Goal: Find specific page/section: Find specific page/section

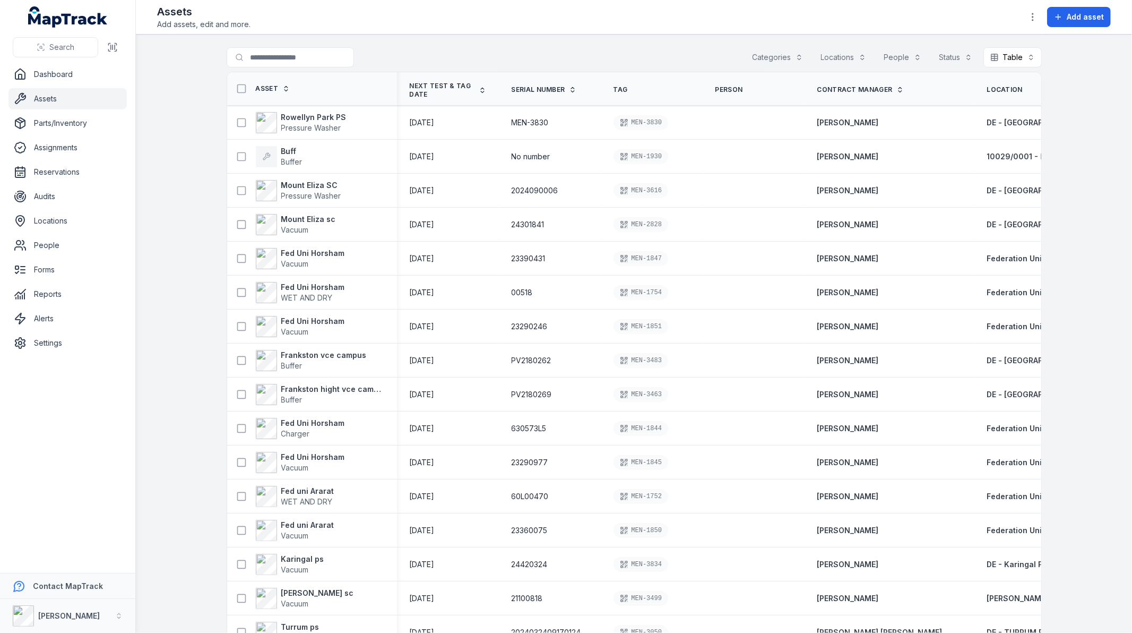
click at [61, 208] on ul "Dashboard Assets Parts/Inventory Assignments Reservations Audits Locations Peop…" at bounding box center [67, 209] width 118 height 290
click at [58, 221] on link "Locations" at bounding box center [67, 220] width 118 height 21
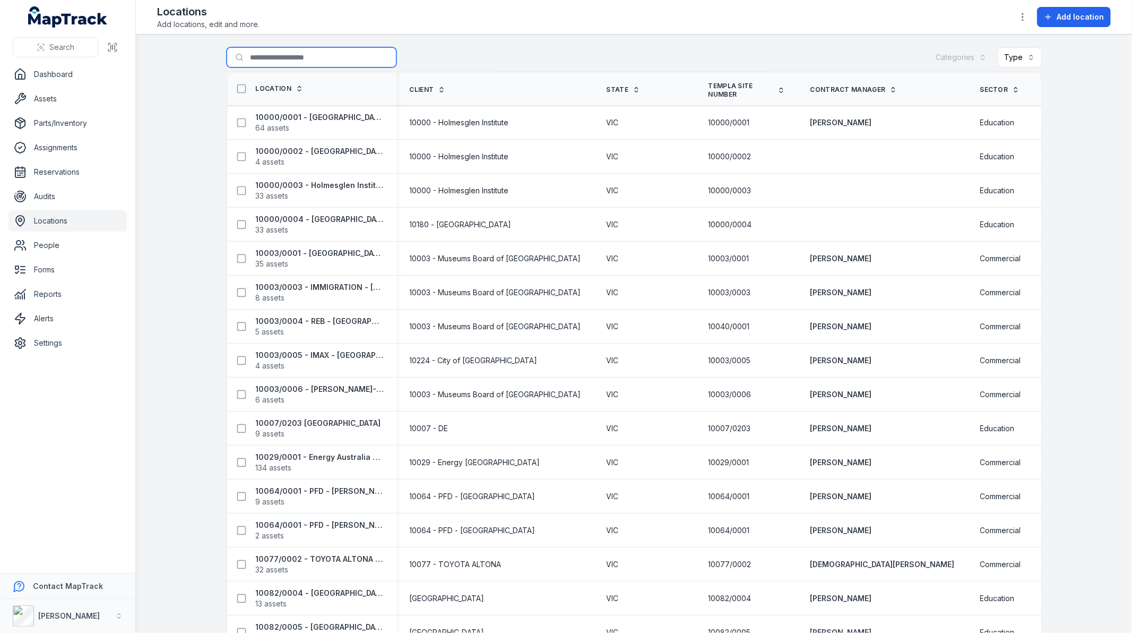
click at [315, 61] on input "Search for locations" at bounding box center [312, 57] width 170 height 20
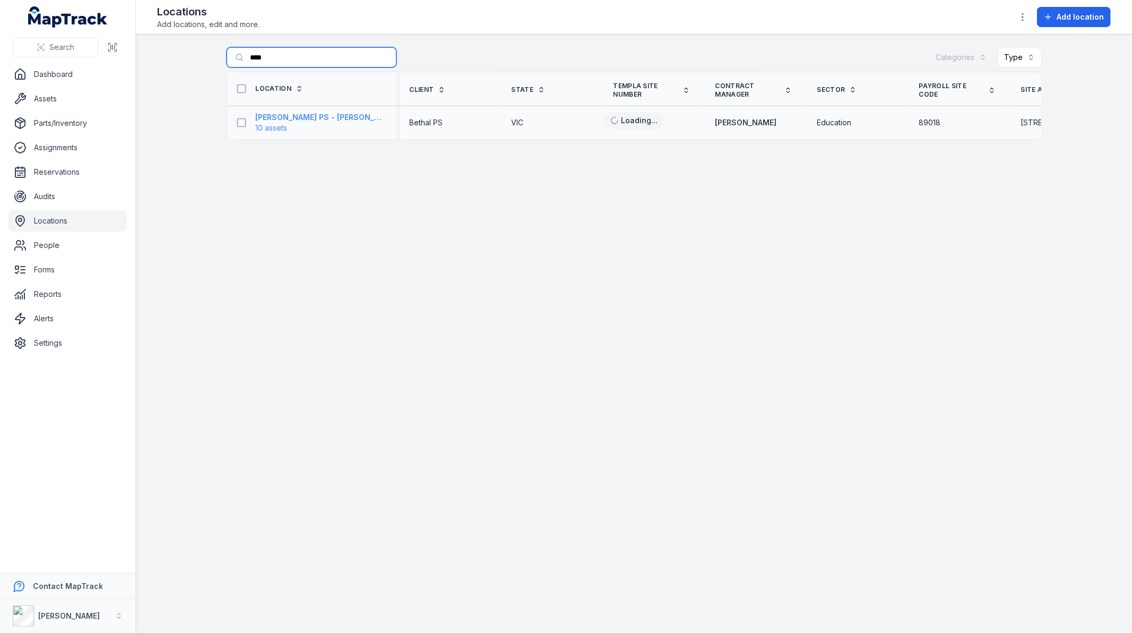
type input "****"
click at [320, 118] on strong "[PERSON_NAME] PS - [PERSON_NAME]-bek - 89018" at bounding box center [320, 117] width 128 height 11
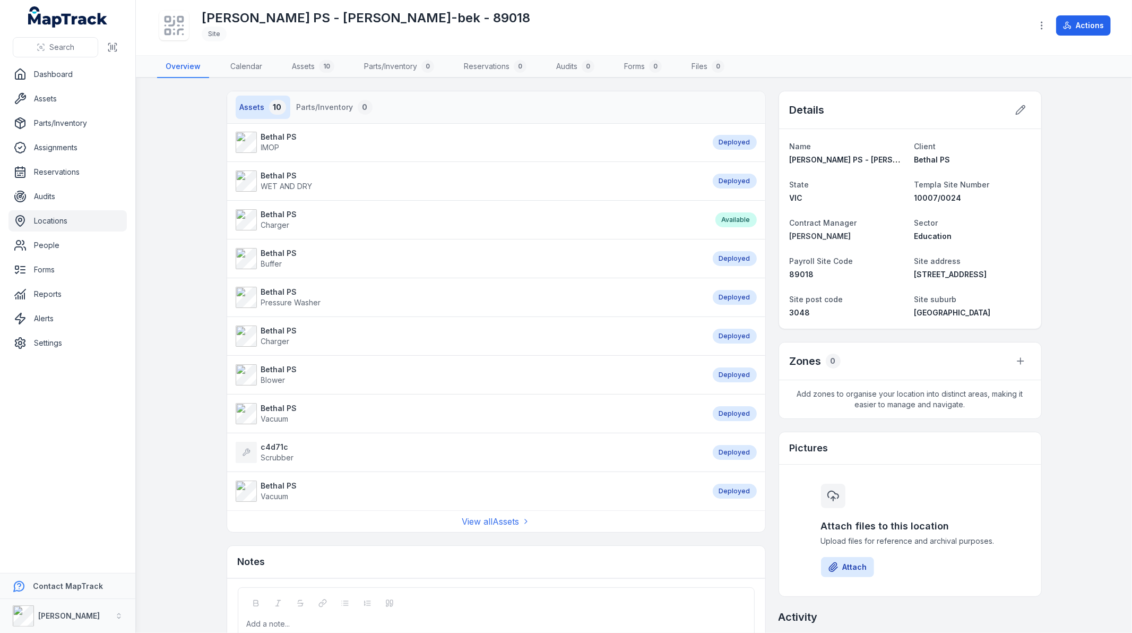
click at [269, 138] on strong "Bethal PS" at bounding box center [279, 137] width 36 height 11
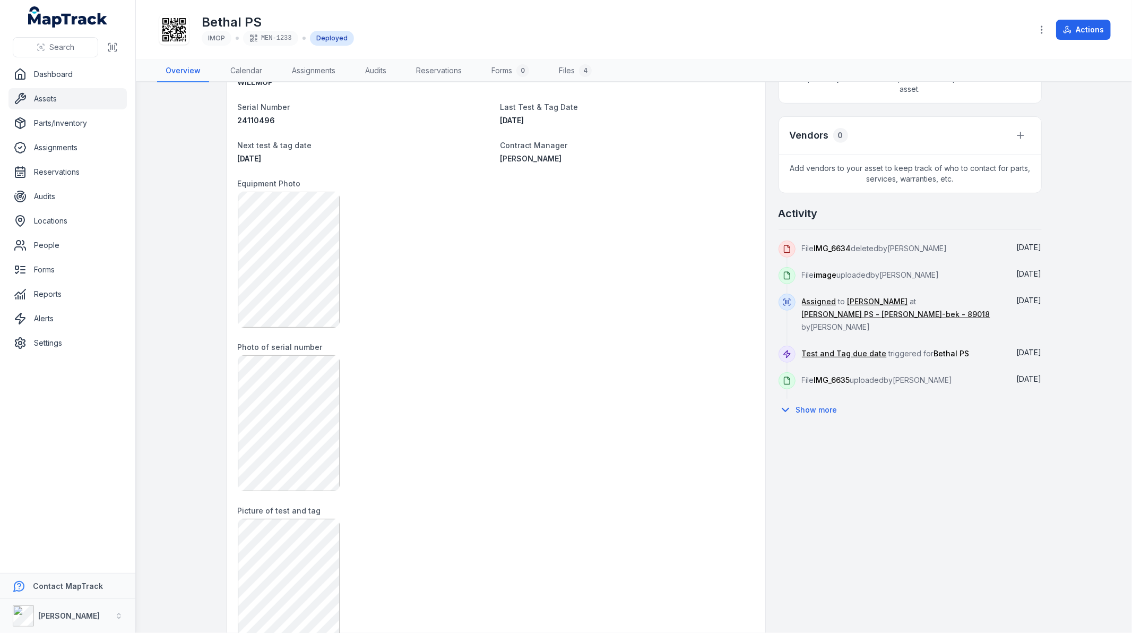
scroll to position [365, 0]
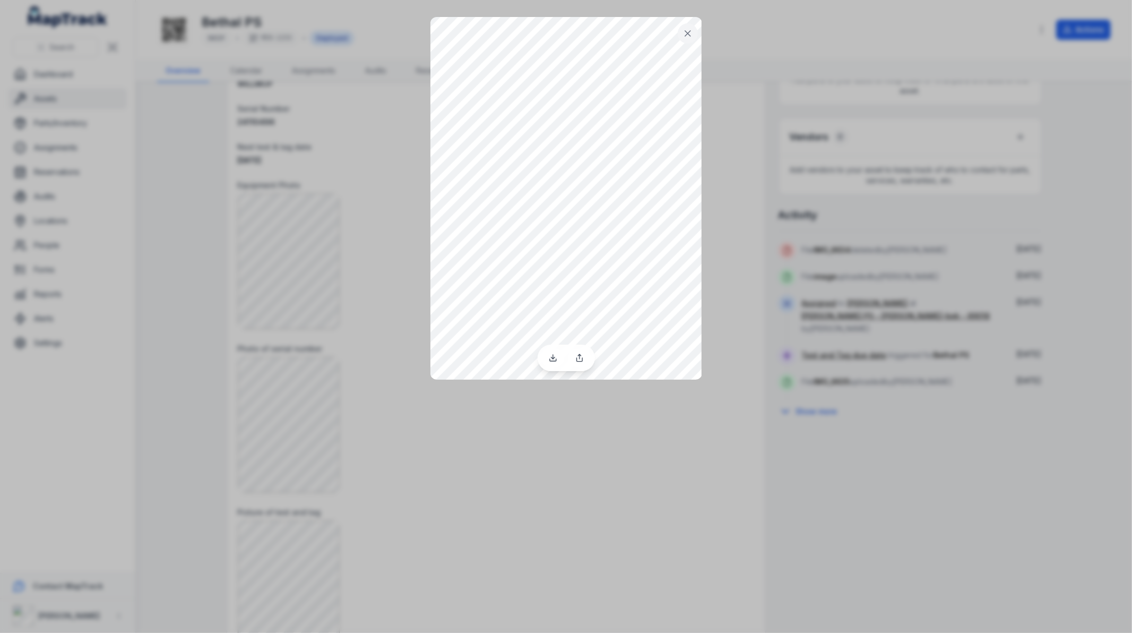
click at [208, 80] on div at bounding box center [566, 316] width 1132 height 633
click at [686, 34] on icon at bounding box center [687, 33] width 5 height 5
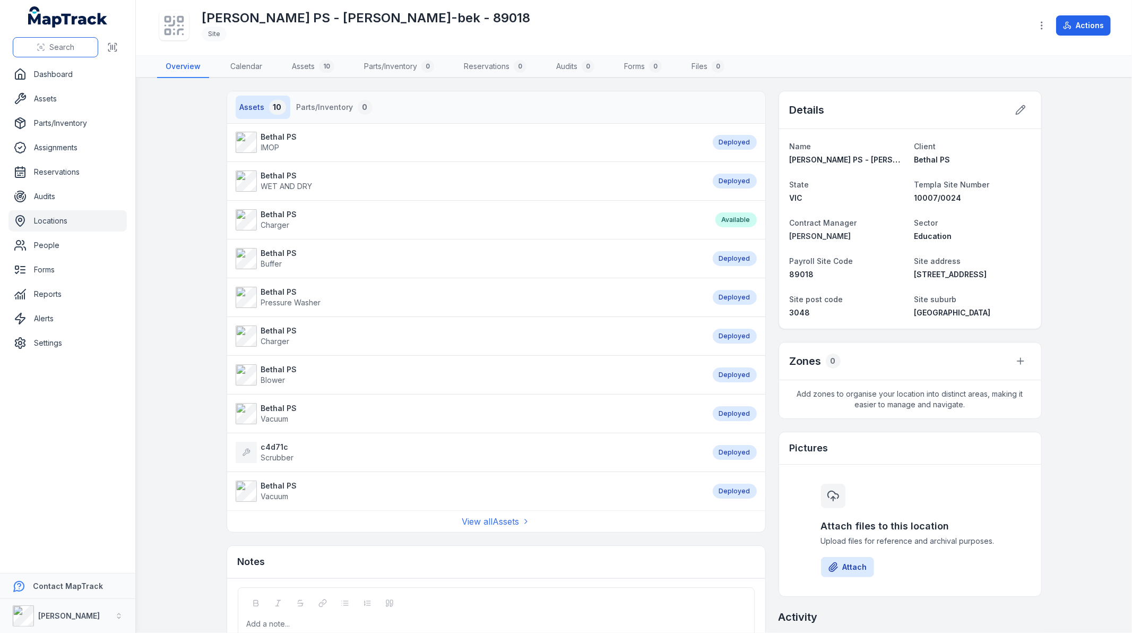
click at [72, 41] on button "Search" at bounding box center [55, 47] width 85 height 20
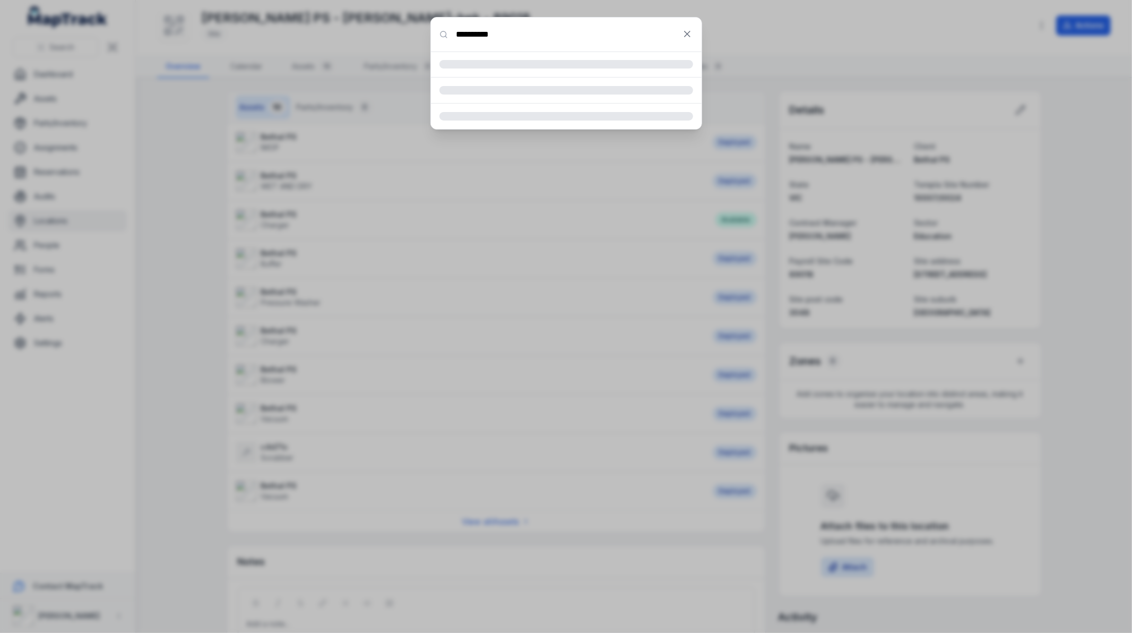
type input "********"
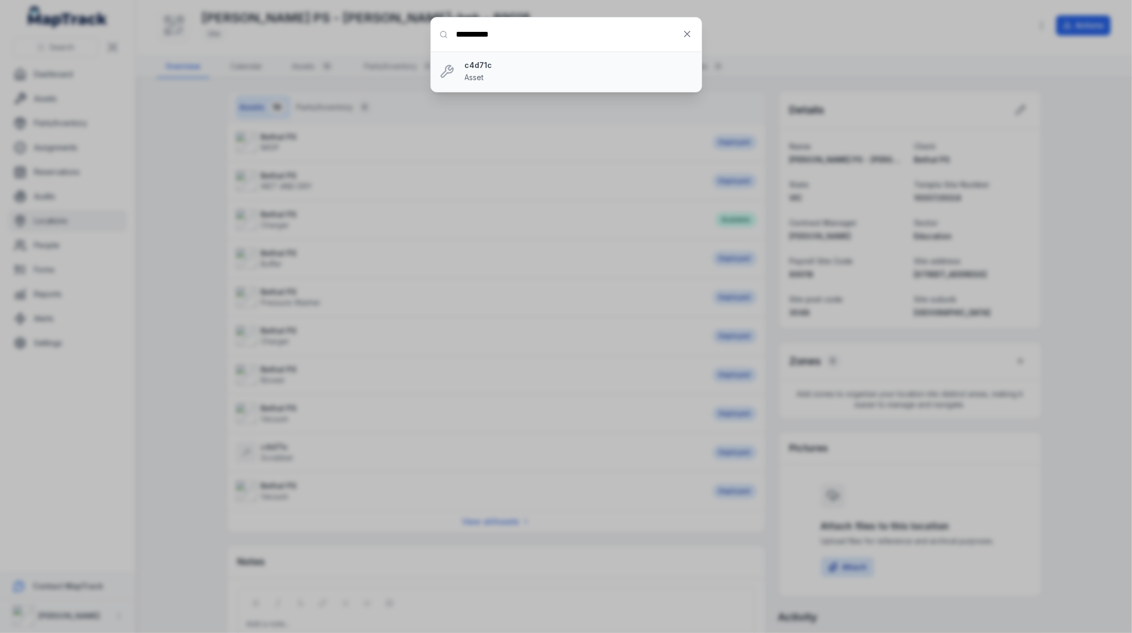
click at [490, 72] on div "c4d71c Asset" at bounding box center [579, 71] width 228 height 23
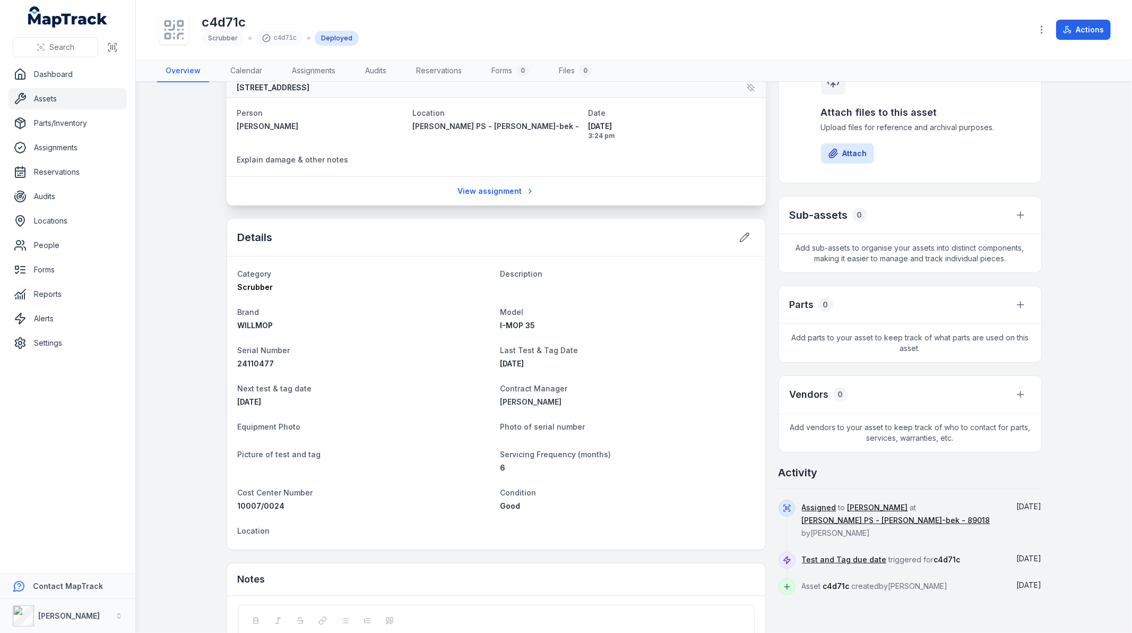
scroll to position [119, 0]
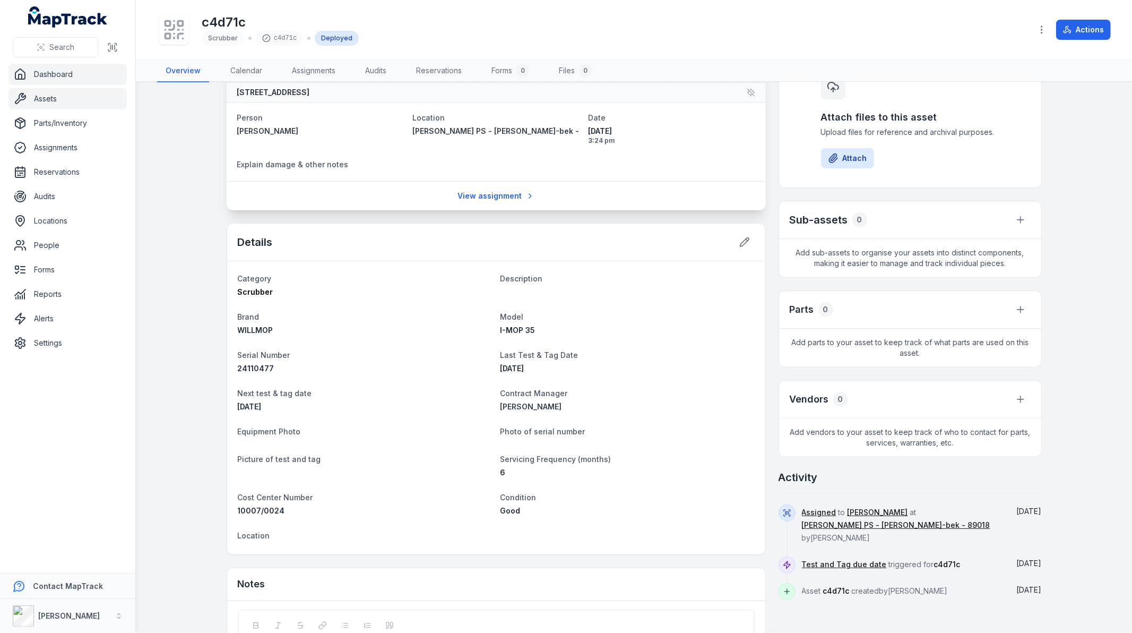
click at [56, 83] on link "Dashboard" at bounding box center [67, 74] width 118 height 21
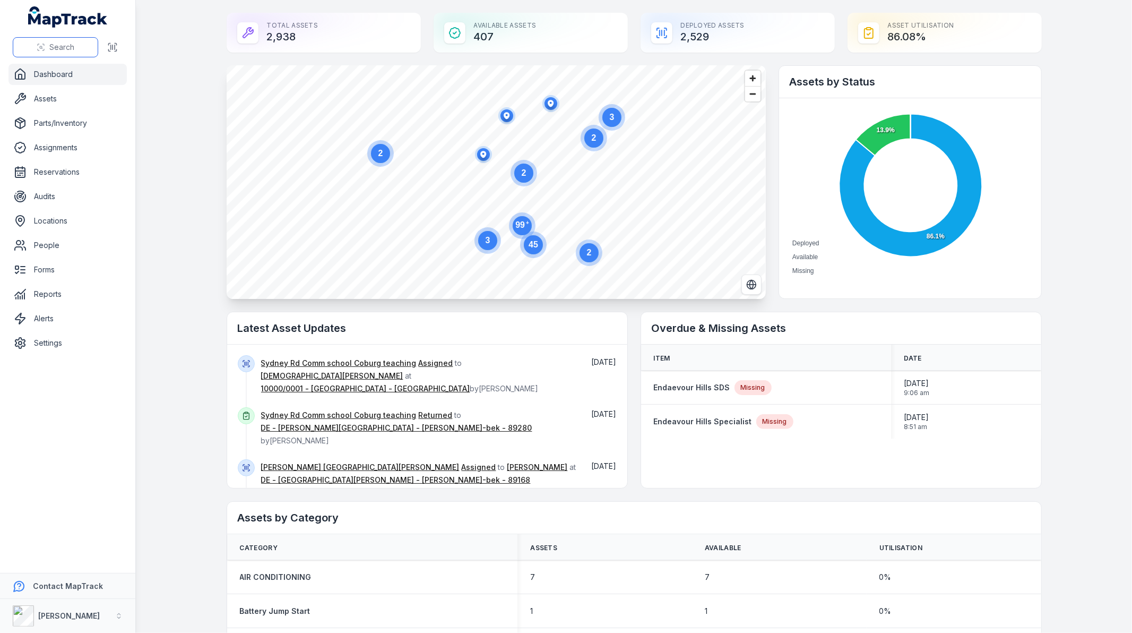
click at [74, 46] on button "Search" at bounding box center [55, 47] width 85 height 20
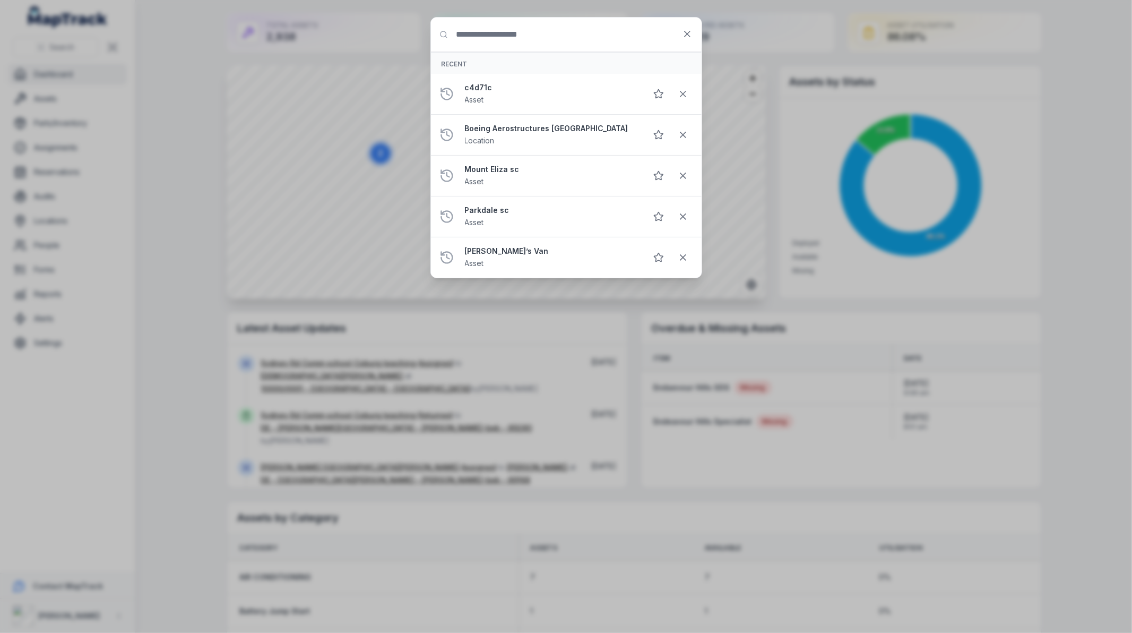
click at [534, 46] on input "Search for anything" at bounding box center [566, 35] width 271 height 34
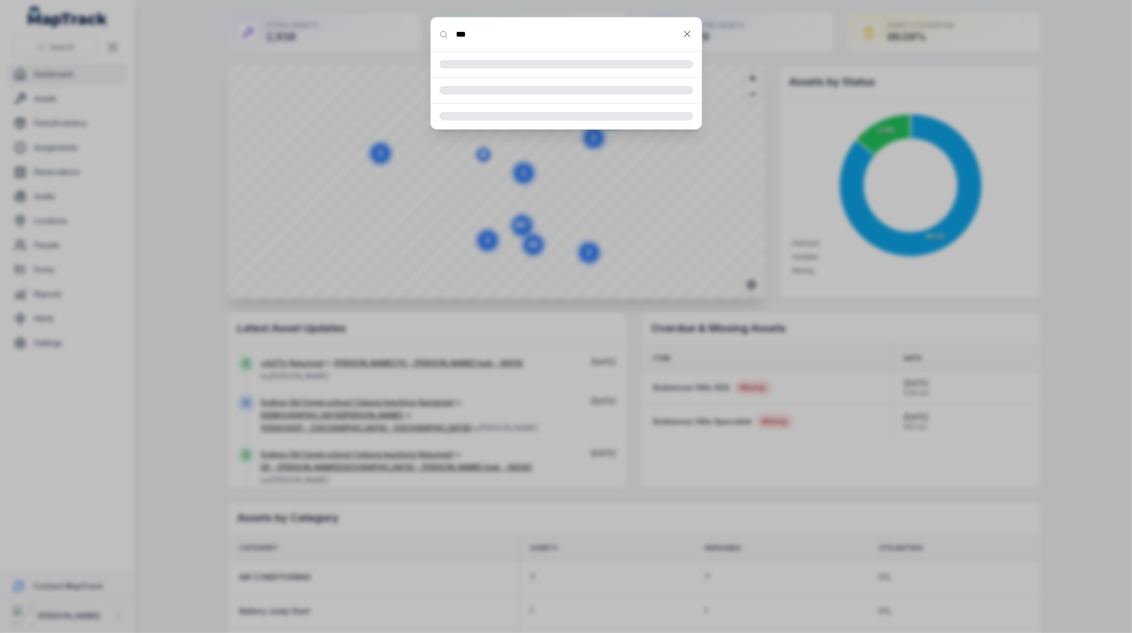
type input "***"
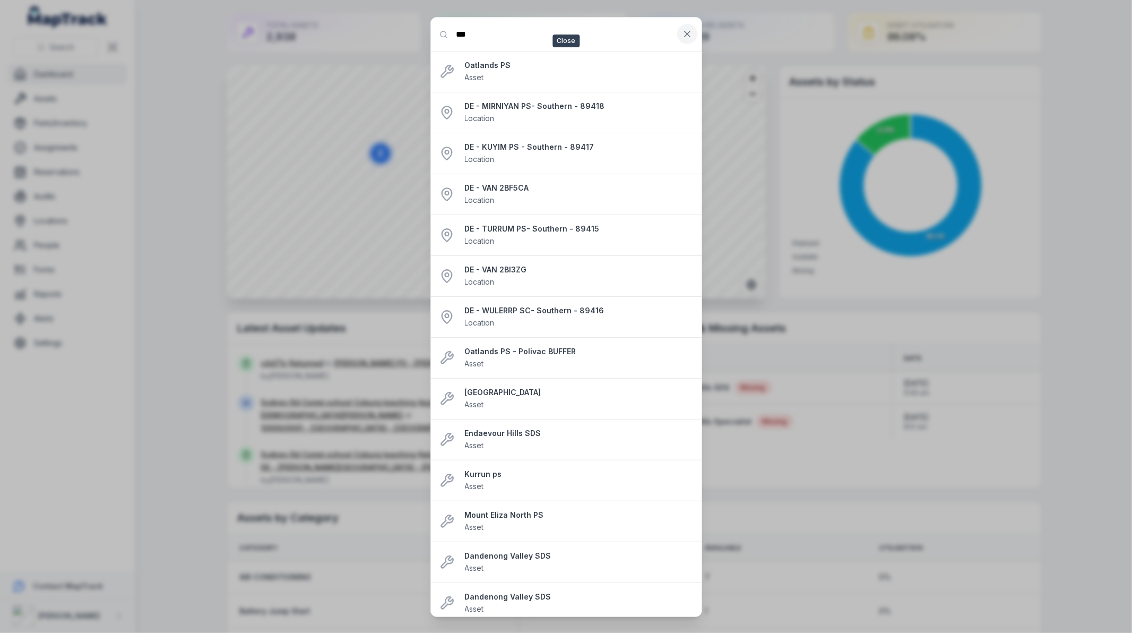
click at [686, 32] on icon at bounding box center [687, 34] width 11 height 11
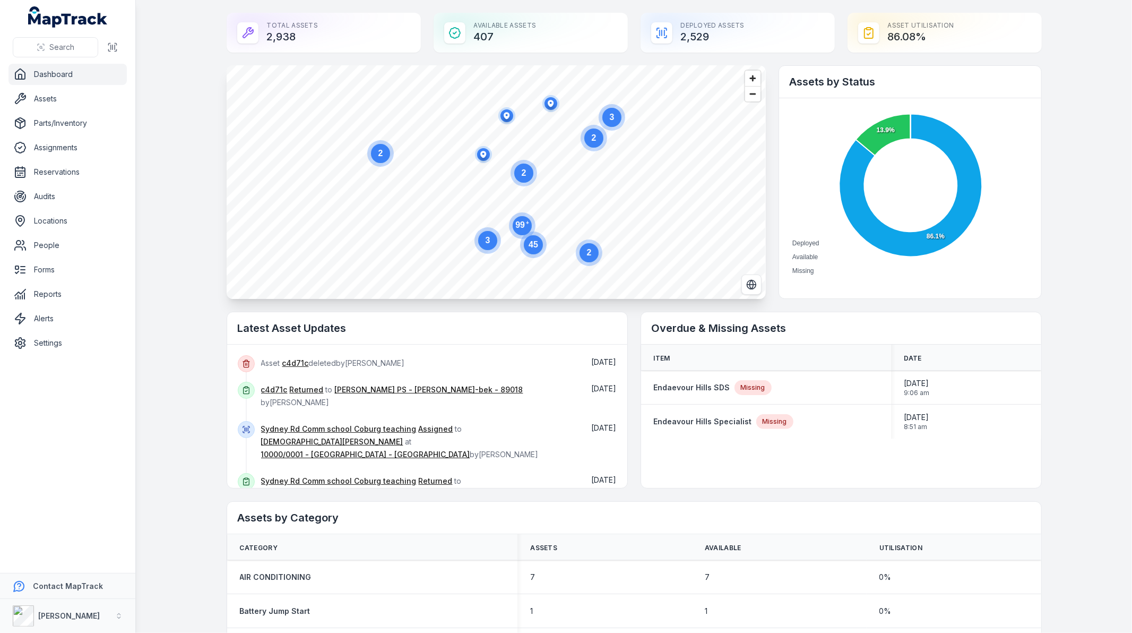
click at [766, 39] on div "Deployed Assets 2,529" at bounding box center [738, 33] width 194 height 40
click at [59, 223] on link "Locations" at bounding box center [67, 220] width 118 height 21
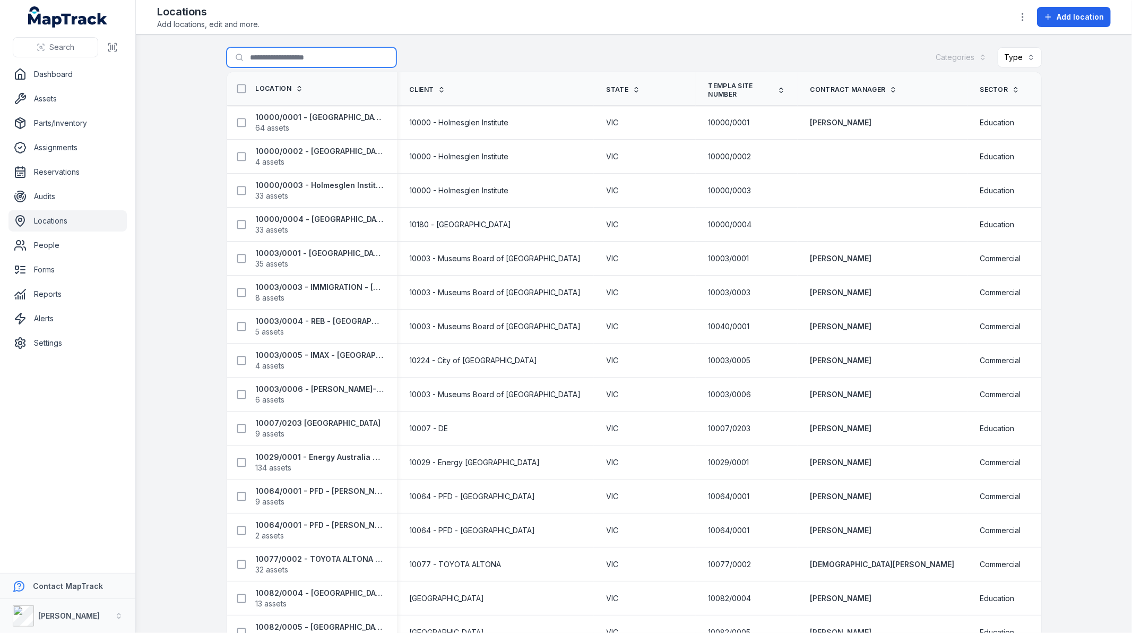
click at [288, 54] on input "Search for locations" at bounding box center [312, 57] width 170 height 20
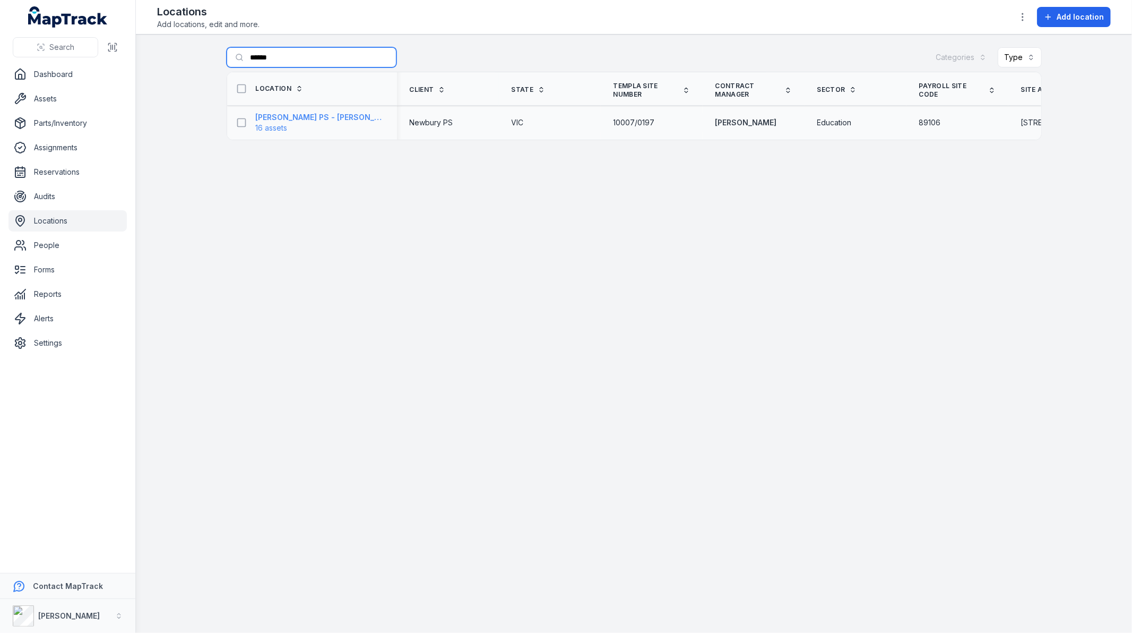
type input "******"
click at [294, 115] on strong "[PERSON_NAME] PS - [PERSON_NAME]-bek - 89106" at bounding box center [320, 117] width 128 height 11
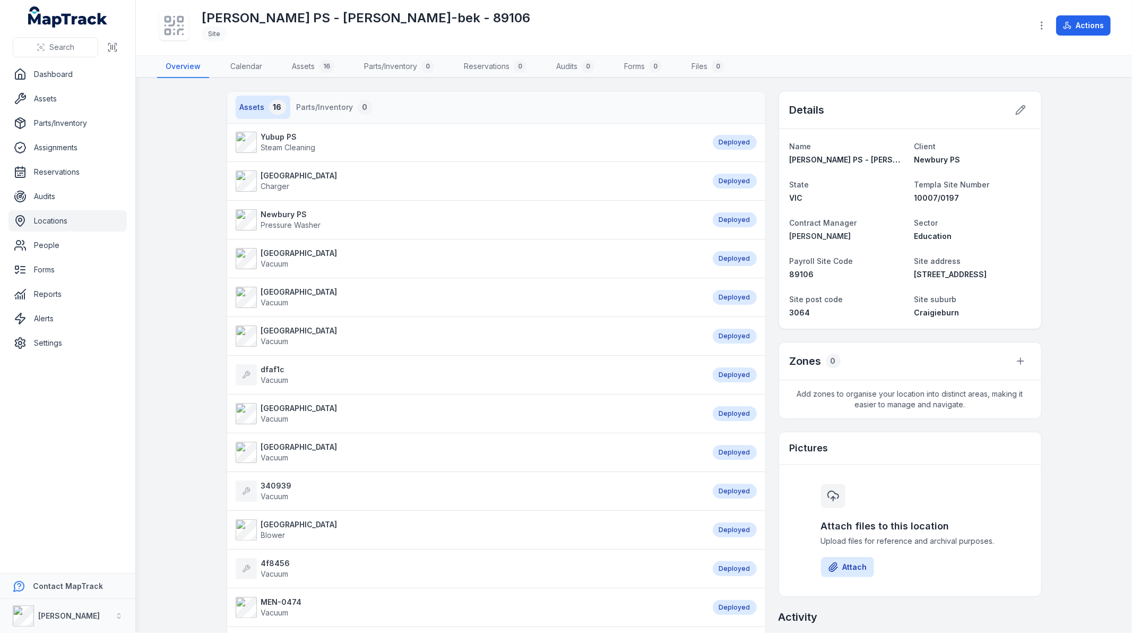
click at [48, 221] on link "Locations" at bounding box center [67, 220] width 118 height 21
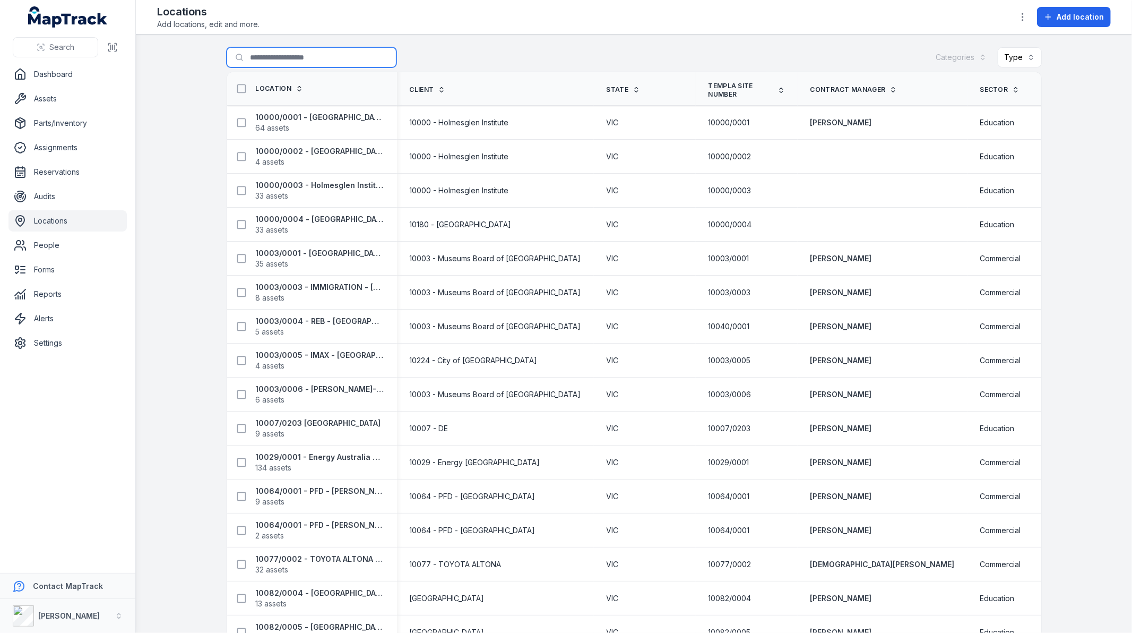
click at [269, 56] on input "Search for locations" at bounding box center [312, 57] width 170 height 20
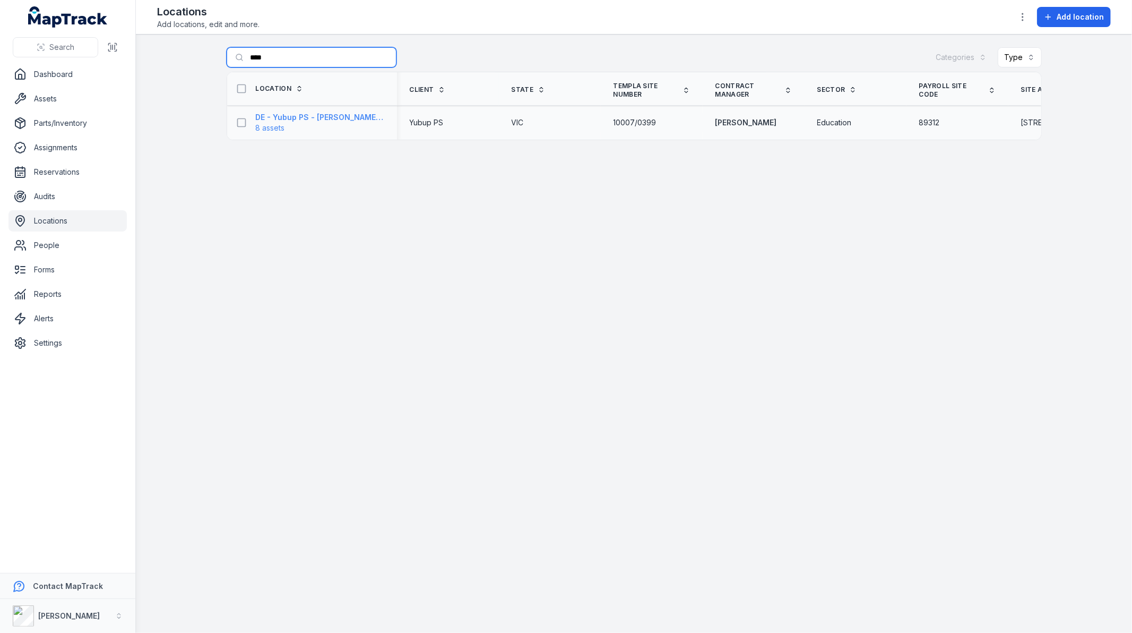
type input "****"
click at [298, 118] on strong "DE - Yubup PS - [PERSON_NAME]-bek - 89312" at bounding box center [320, 117] width 128 height 11
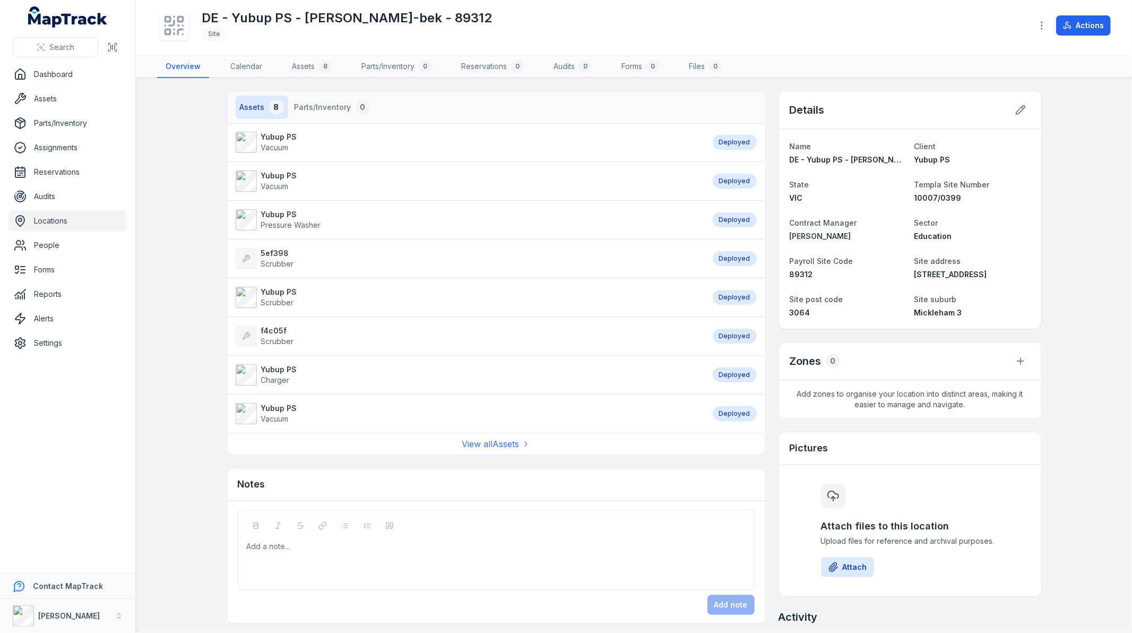
click at [274, 259] on span "Scrubber" at bounding box center [277, 263] width 33 height 9
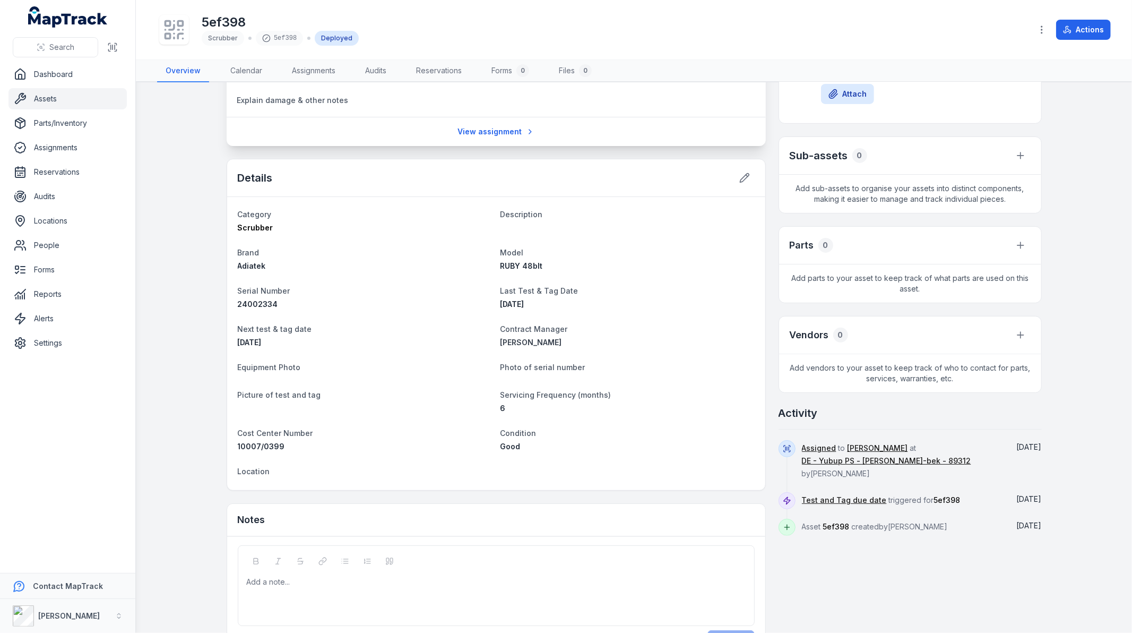
scroll to position [185, 0]
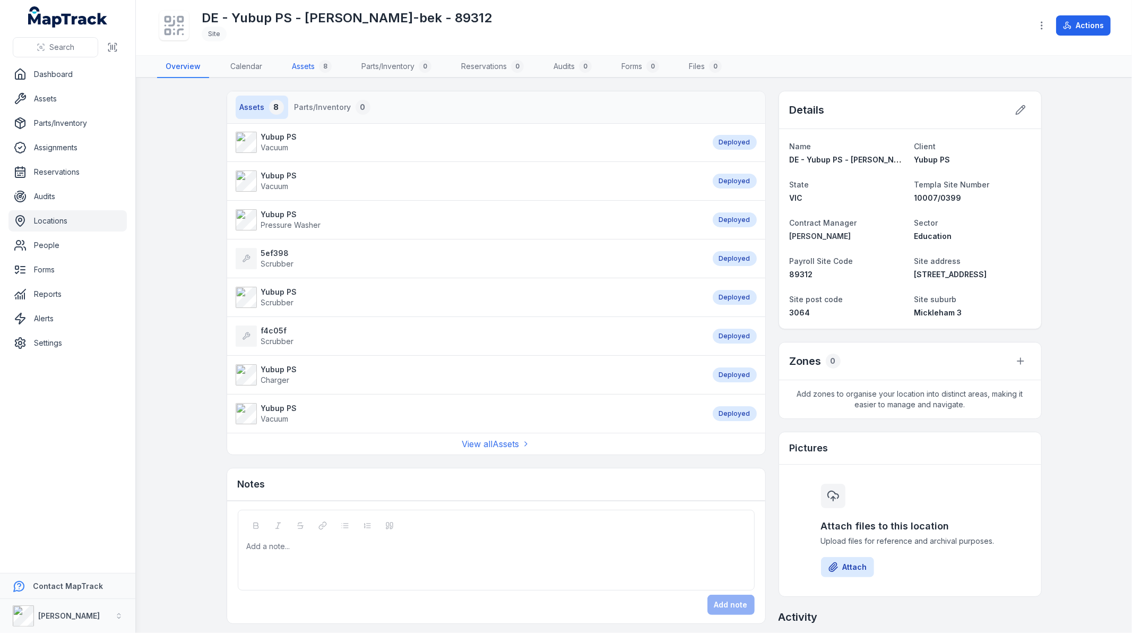
click at [311, 69] on link "Assets 8" at bounding box center [311, 67] width 57 height 22
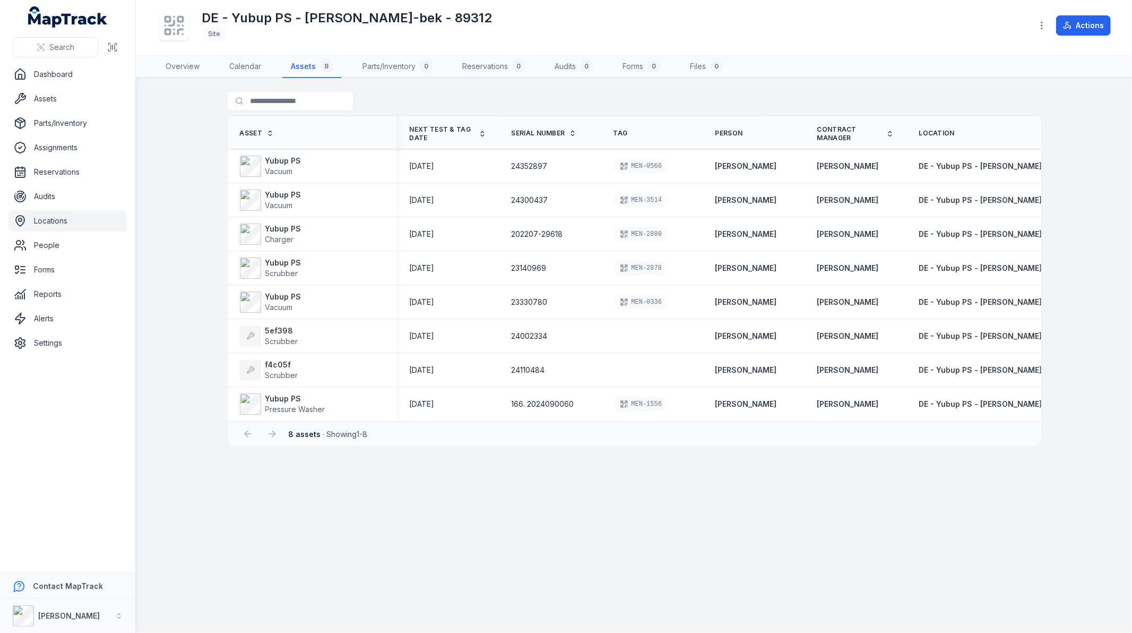
click at [57, 219] on link "Locations" at bounding box center [67, 220] width 118 height 21
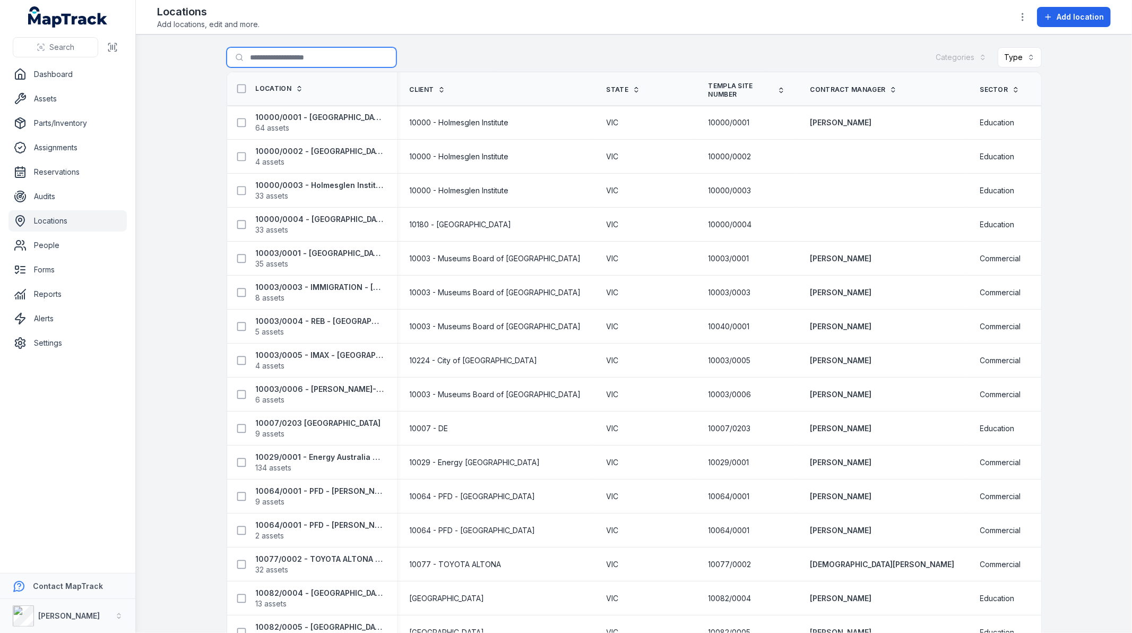
click at [291, 50] on input "Search for locations" at bounding box center [312, 57] width 170 height 20
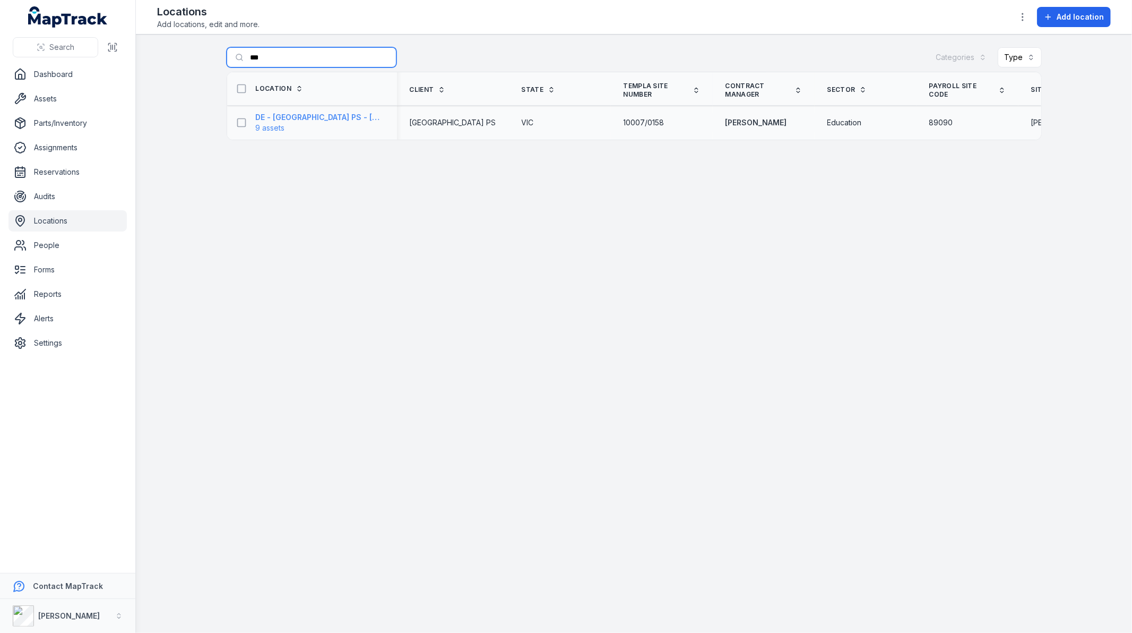
type input "***"
click at [312, 119] on strong "DE - [GEOGRAPHIC_DATA] PS - [PERSON_NAME]-bek - 89090" at bounding box center [320, 117] width 128 height 11
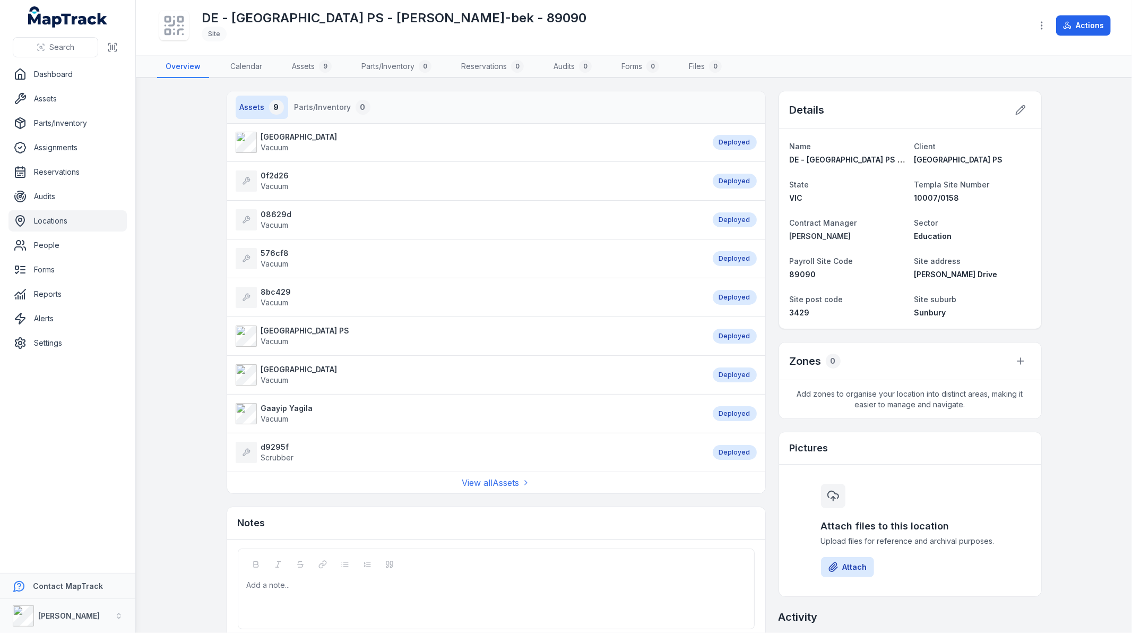
click at [273, 450] on strong "d9295f" at bounding box center [277, 447] width 33 height 11
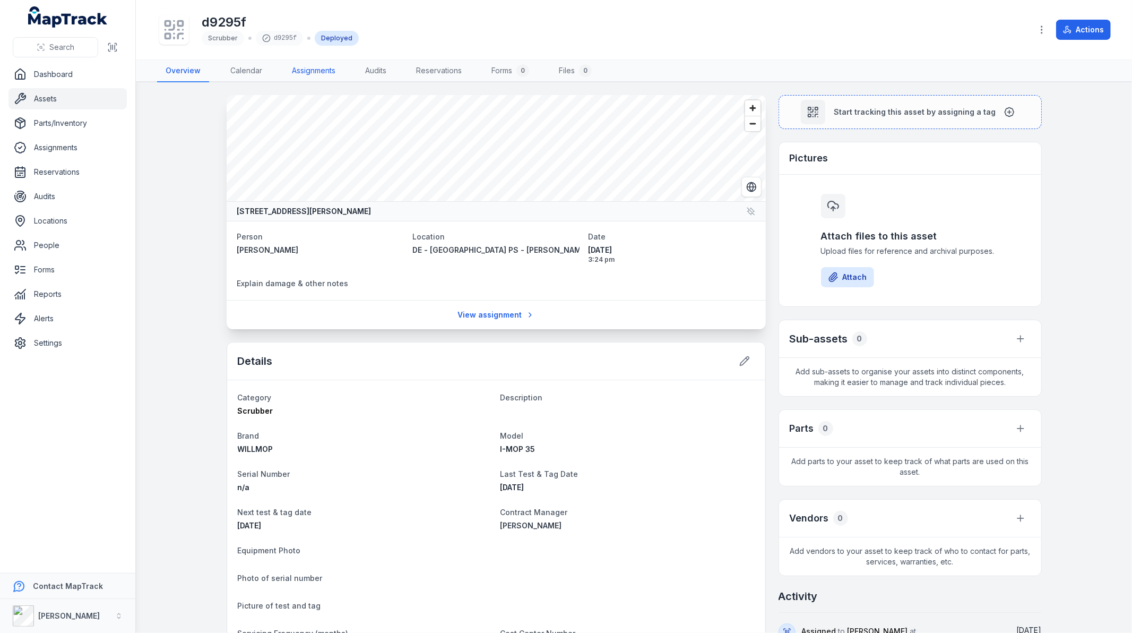
click at [311, 65] on link "Assignments" at bounding box center [313, 71] width 61 height 22
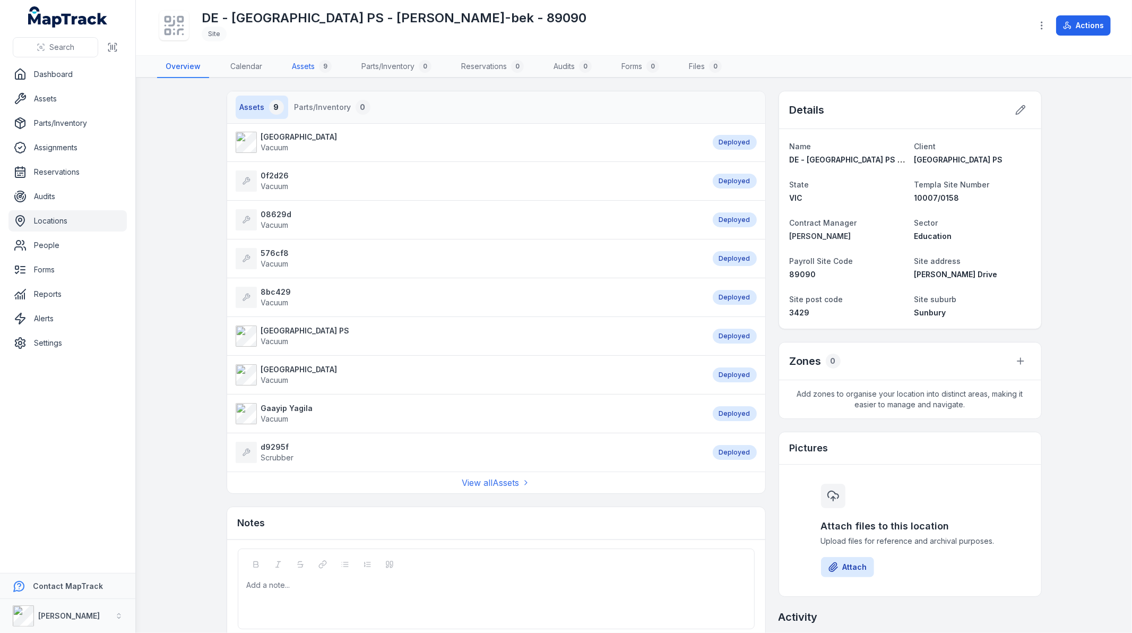
click at [303, 63] on link "Assets 9" at bounding box center [311, 67] width 57 height 22
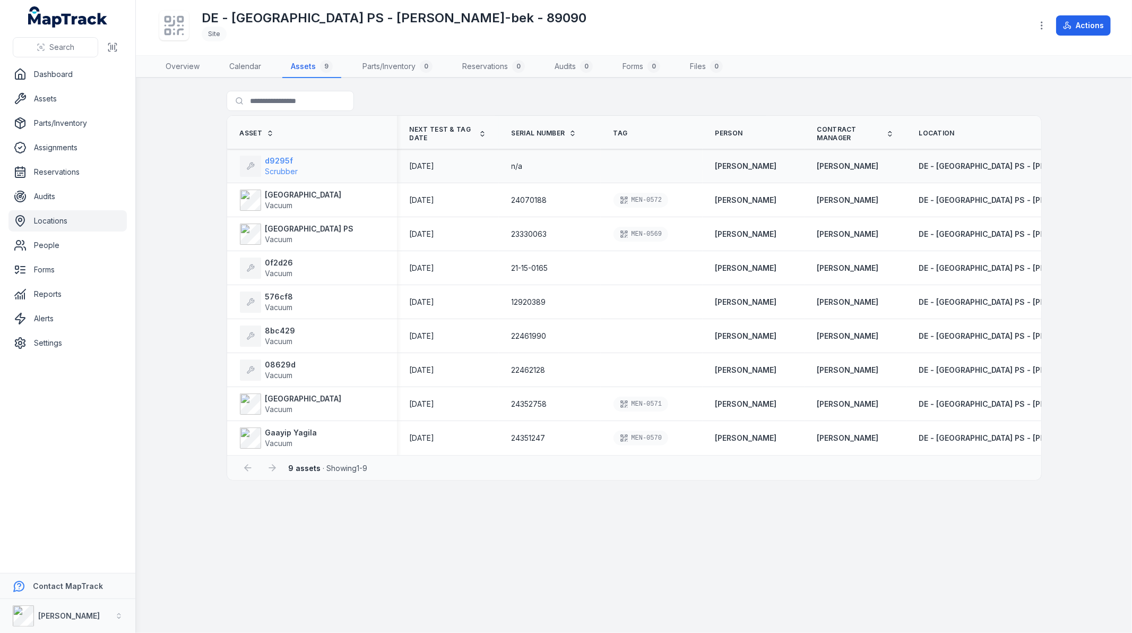
click at [267, 161] on strong "d9295f" at bounding box center [281, 161] width 33 height 11
